Goal: Check status: Check status

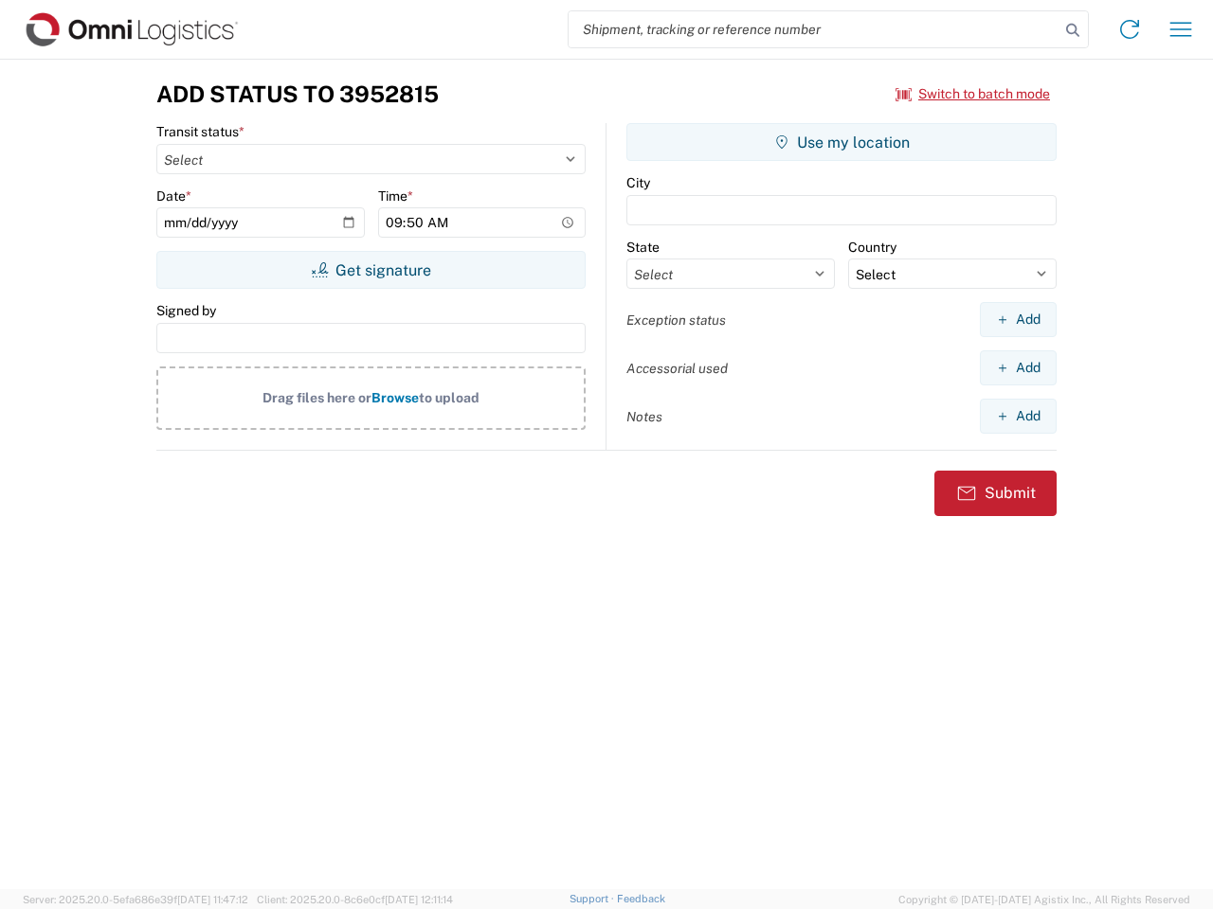
click at [814, 29] on input "search" at bounding box center [813, 29] width 491 height 36
click at [1072, 30] on icon at bounding box center [1072, 30] width 27 height 27
click at [1129, 29] on icon at bounding box center [1129, 29] width 30 height 30
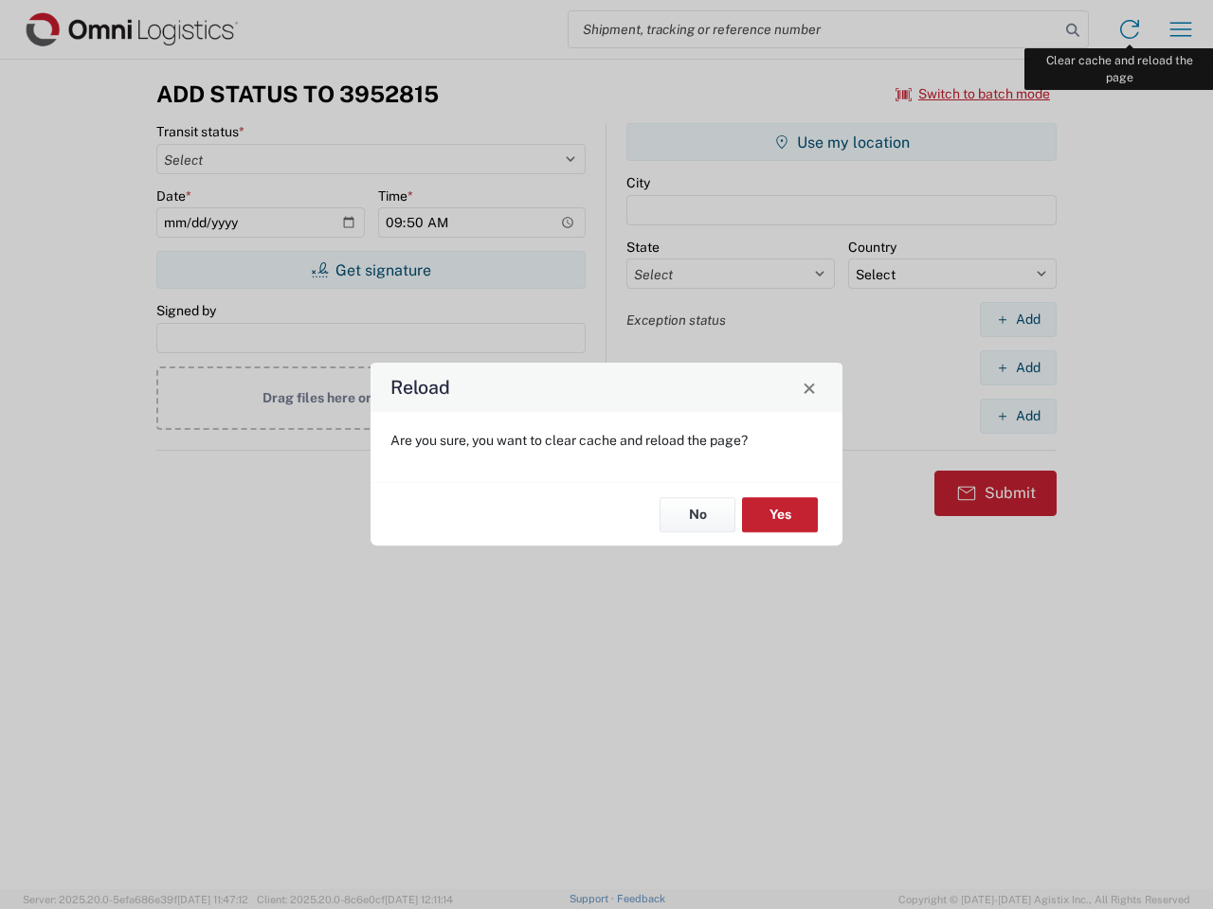
click at [1180, 29] on div "Reload Are you sure, you want to clear cache and reload the page? No Yes" at bounding box center [606, 454] width 1213 height 909
click at [973, 94] on div "Reload Are you sure, you want to clear cache and reload the page? No Yes" at bounding box center [606, 454] width 1213 height 909
click at [370, 270] on div "Reload Are you sure, you want to clear cache and reload the page? No Yes" at bounding box center [606, 454] width 1213 height 909
click at [841, 142] on div "Reload Are you sure, you want to clear cache and reload the page? No Yes" at bounding box center [606, 454] width 1213 height 909
click at [1018, 319] on div "Reload Are you sure, you want to clear cache and reload the page? No Yes" at bounding box center [606, 454] width 1213 height 909
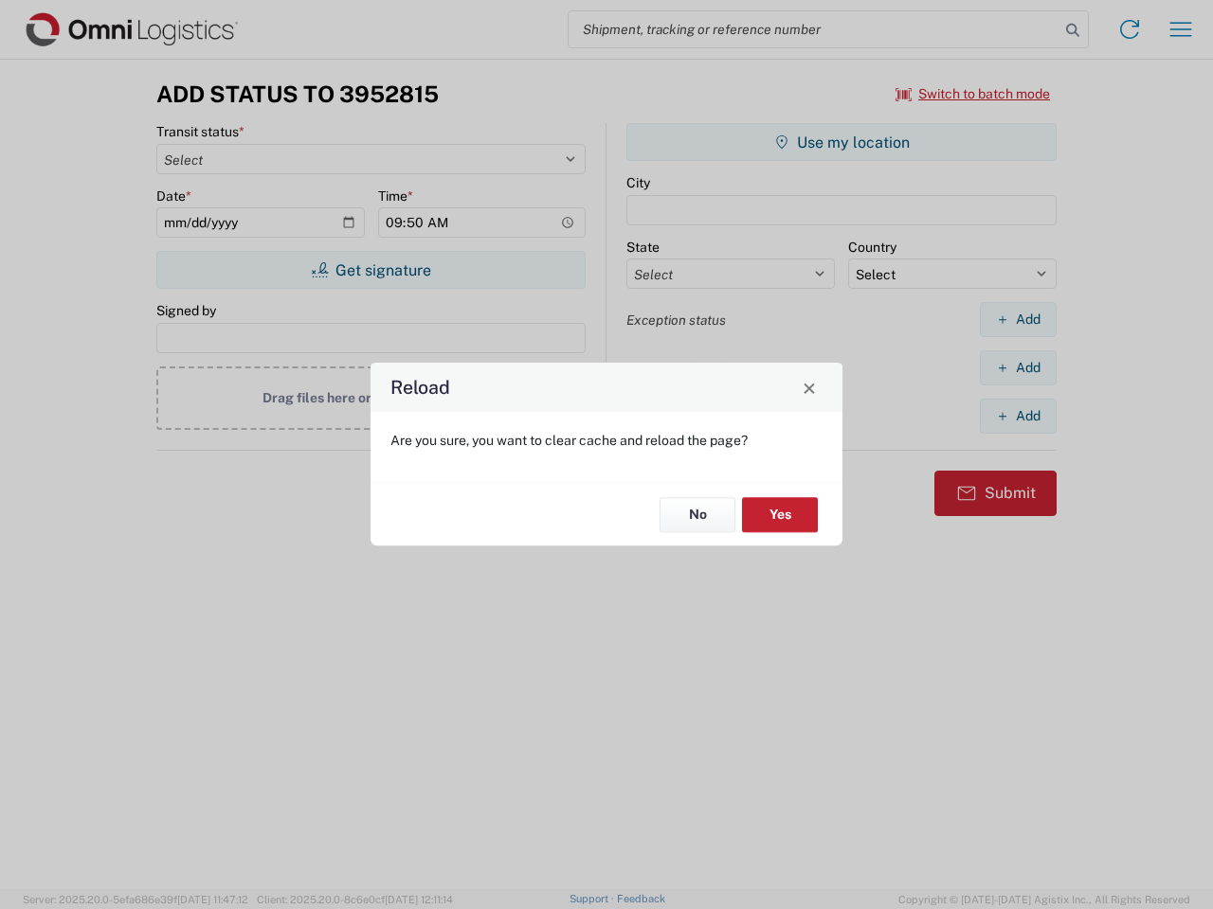
click at [1018, 368] on div "Reload Are you sure, you want to clear cache and reload the page? No Yes" at bounding box center [606, 454] width 1213 height 909
click at [1018, 416] on div "Reload Are you sure, you want to clear cache and reload the page? No Yes" at bounding box center [606, 454] width 1213 height 909
